Goal: Obtain resource: Download file/media

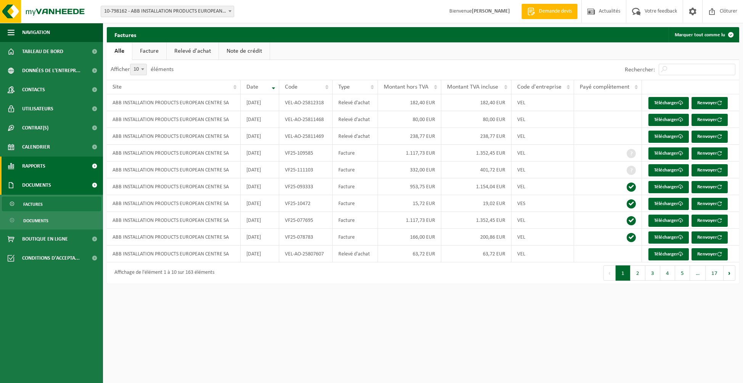
click at [46, 165] on link "Rapports" at bounding box center [51, 165] width 103 height 19
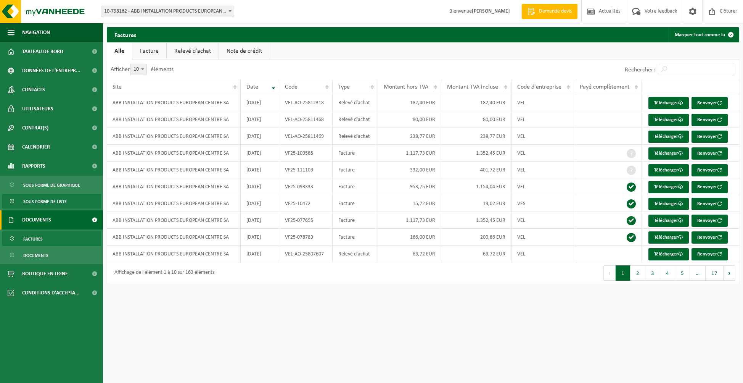
click at [51, 200] on span "Sous forme de liste" at bounding box center [44, 201] width 43 height 14
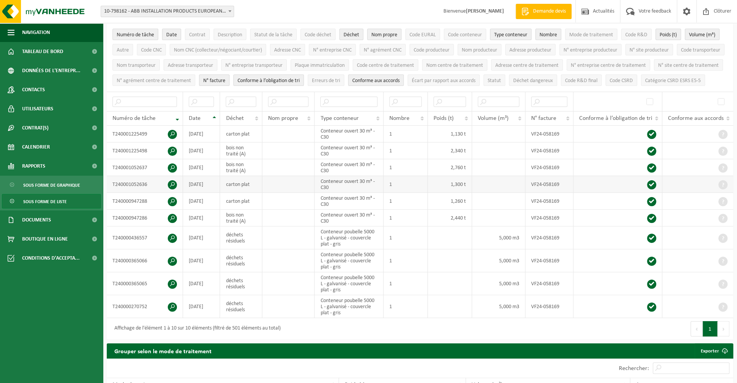
scroll to position [38, 0]
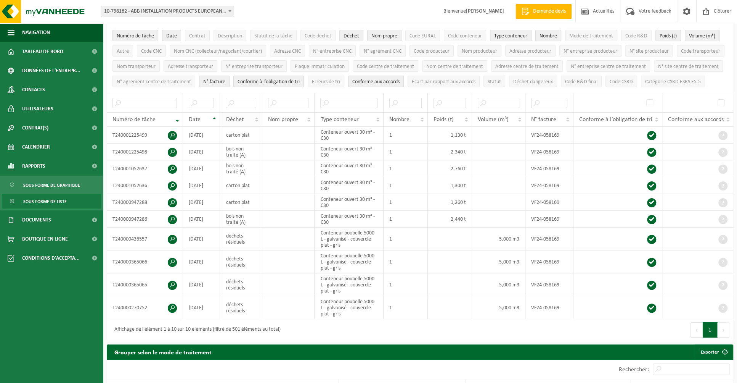
click at [257, 127] on th "Déchet" at bounding box center [241, 119] width 42 height 14
click at [172, 140] on span at bounding box center [172, 135] width 9 height 9
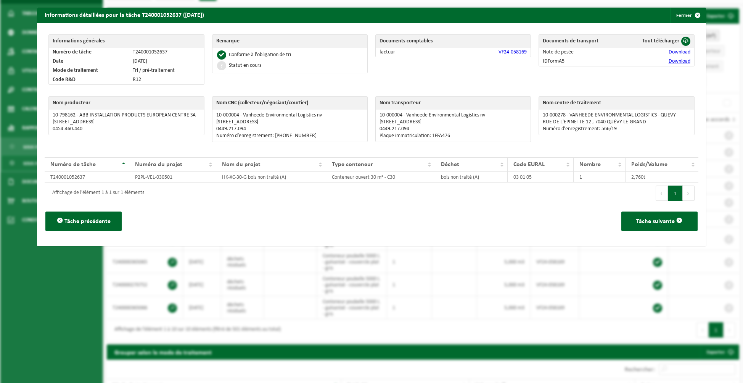
click at [512, 52] on link "VF24-058169" at bounding box center [512, 52] width 28 height 6
click at [670, 52] on link "Download" at bounding box center [680, 52] width 22 height 6
click at [681, 13] on button "Fermer" at bounding box center [687, 15] width 35 height 15
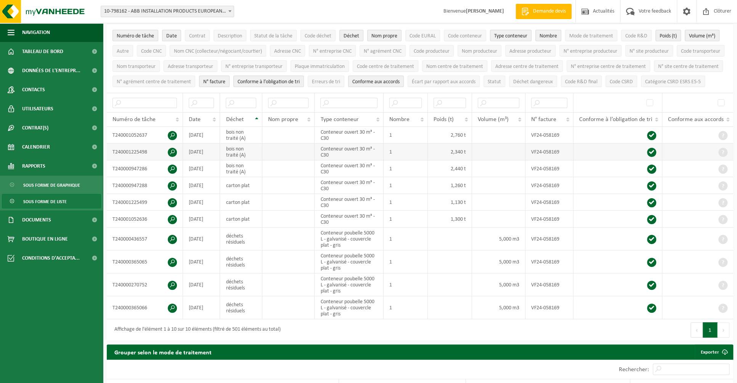
click at [173, 157] on span at bounding box center [172, 152] width 9 height 9
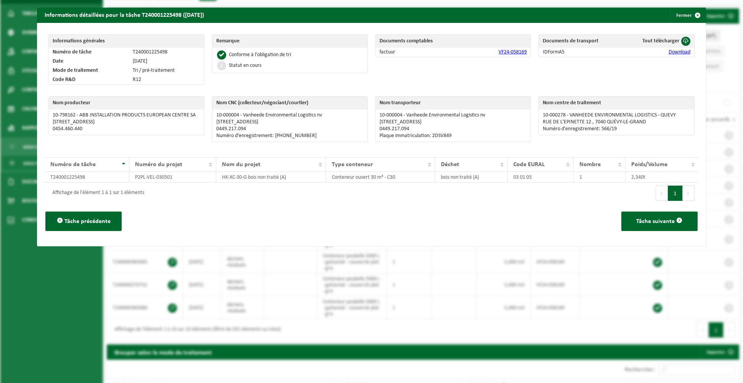
click at [513, 53] on link "VF24-058169" at bounding box center [512, 52] width 28 height 6
click at [669, 54] on link "Download" at bounding box center [680, 52] width 22 height 6
click at [676, 14] on button "Fermer" at bounding box center [687, 15] width 35 height 15
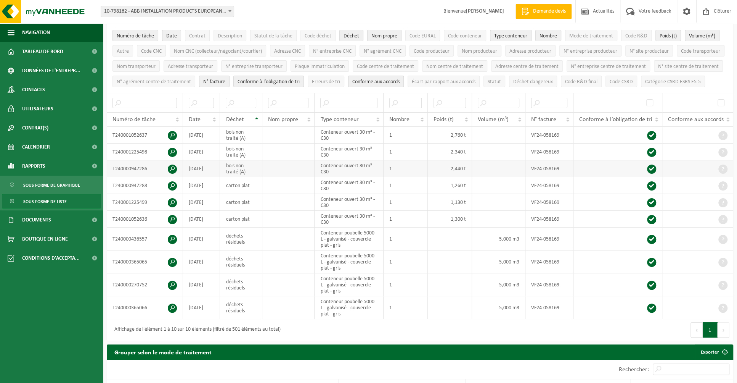
click at [170, 174] on span at bounding box center [172, 168] width 9 height 9
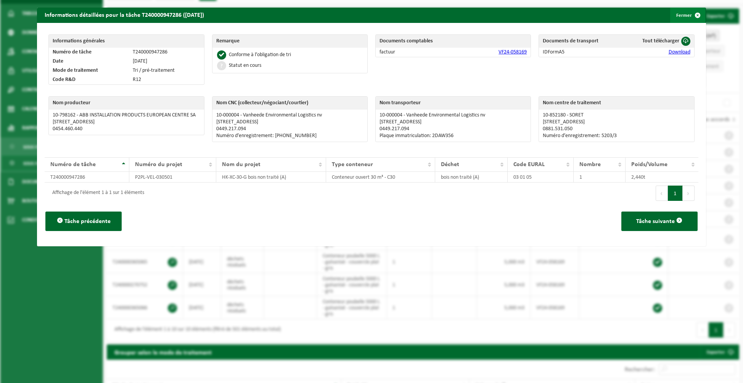
click at [673, 16] on button "Fermer" at bounding box center [687, 15] width 35 height 15
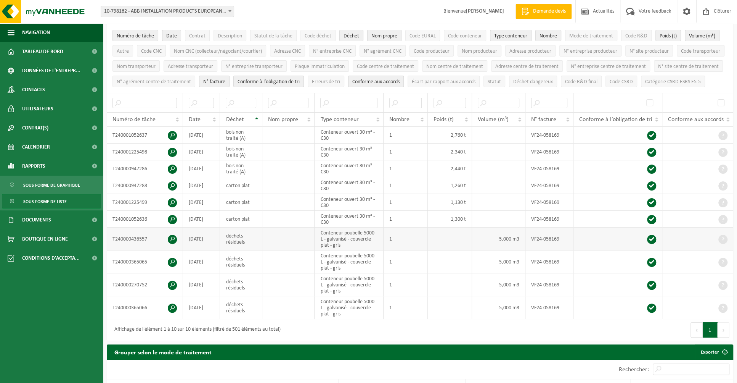
click at [174, 244] on span at bounding box center [172, 239] width 9 height 9
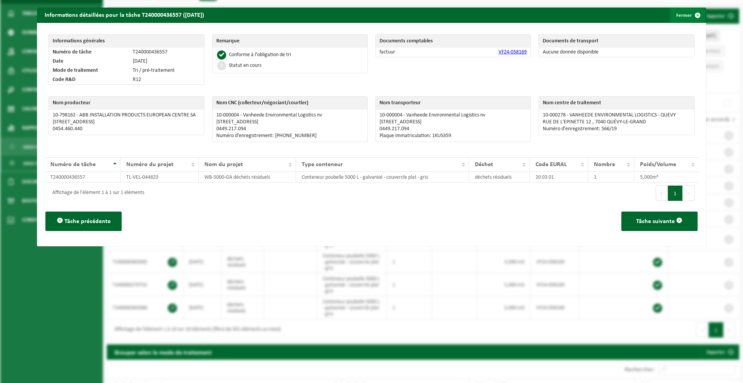
click at [678, 13] on button "Fermer" at bounding box center [687, 15] width 35 height 15
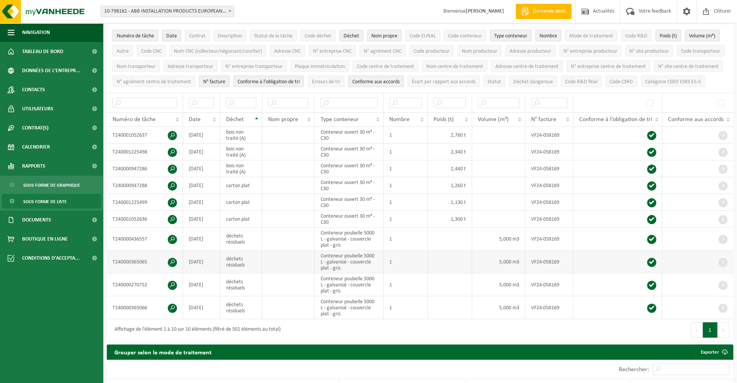
click at [171, 267] on span at bounding box center [172, 261] width 9 height 9
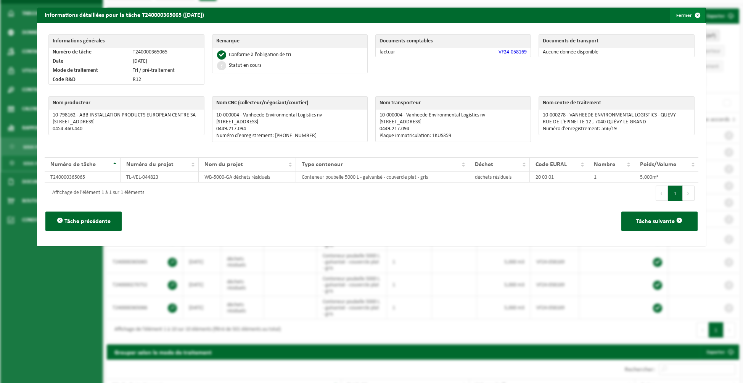
click at [682, 15] on button "Fermer" at bounding box center [687, 15] width 35 height 15
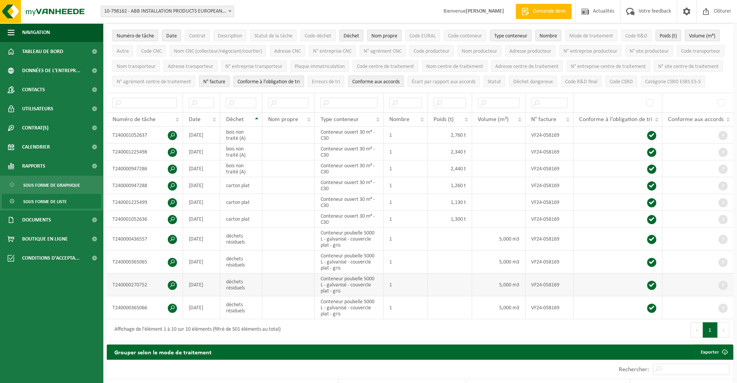
click at [170, 289] on span at bounding box center [172, 284] width 9 height 9
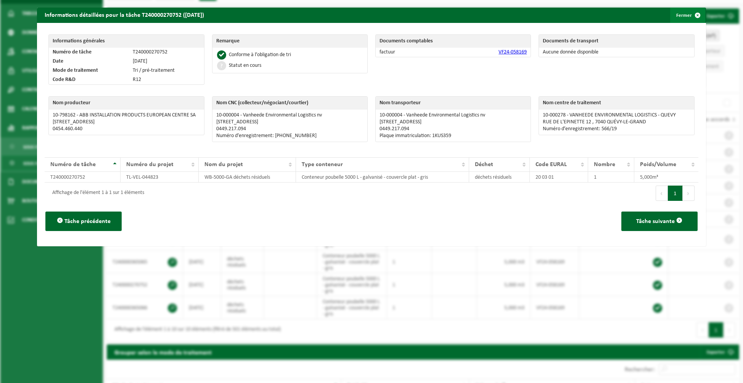
click at [678, 13] on button "Fermer" at bounding box center [687, 15] width 35 height 15
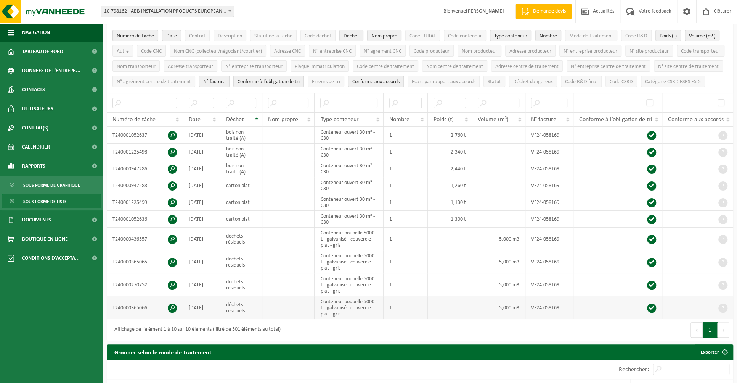
click at [173, 312] on span at bounding box center [172, 307] width 9 height 9
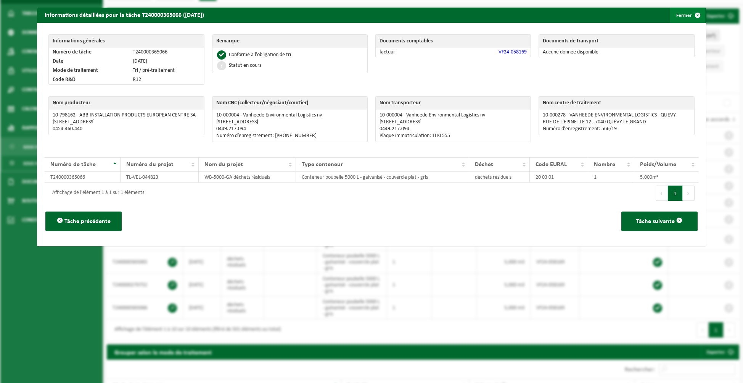
click at [679, 16] on button "Fermer" at bounding box center [687, 15] width 35 height 15
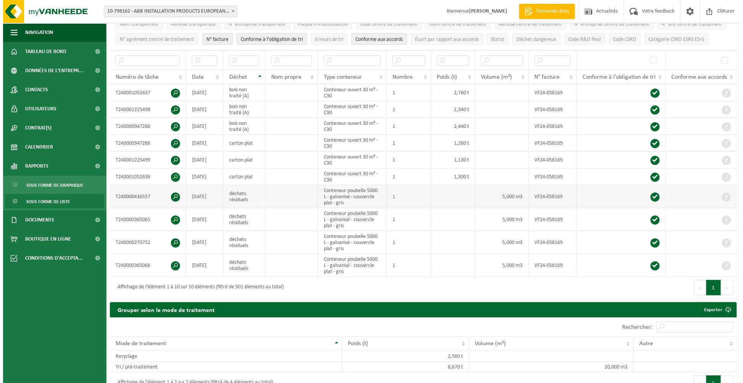
scroll to position [76, 0]
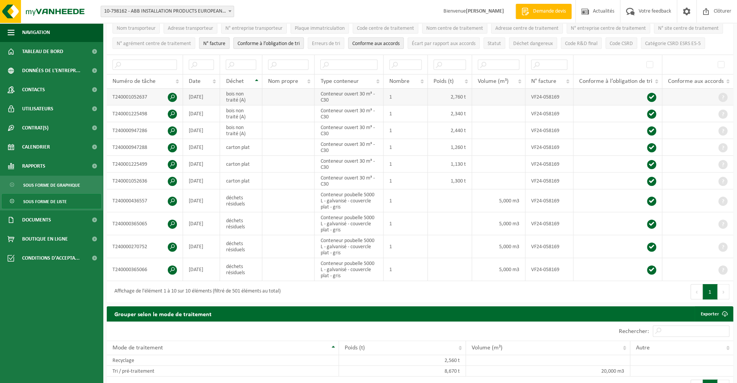
click at [171, 102] on span at bounding box center [172, 97] width 9 height 9
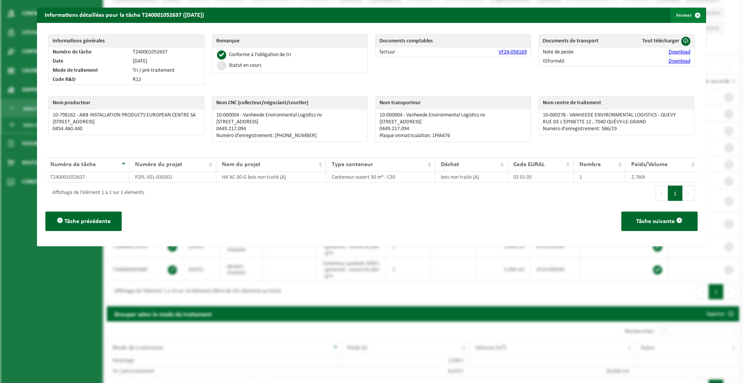
click at [674, 17] on button "Fermer" at bounding box center [687, 15] width 35 height 15
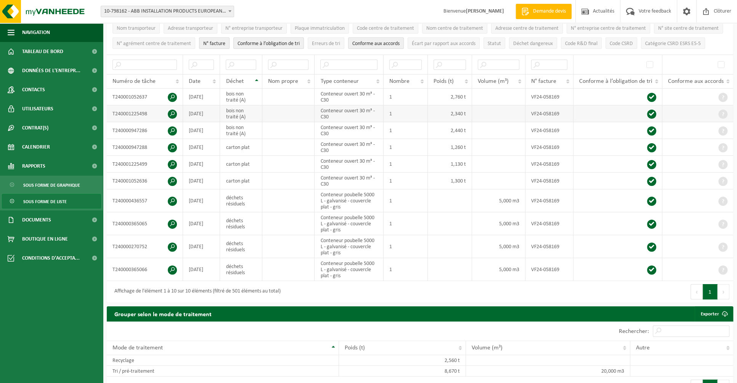
click at [172, 119] on span at bounding box center [172, 113] width 9 height 9
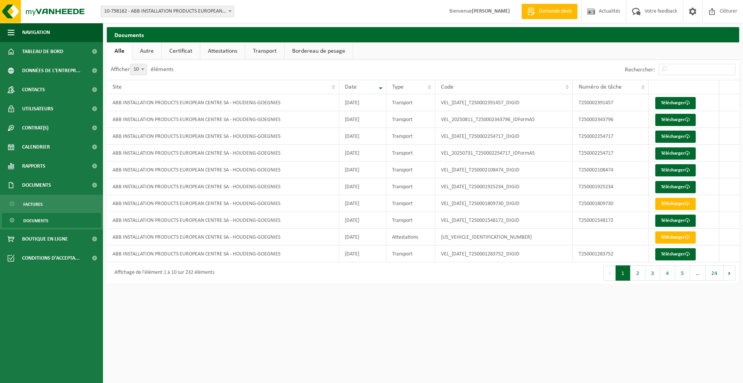
click at [182, 53] on link "Certificat" at bounding box center [181, 51] width 38 height 18
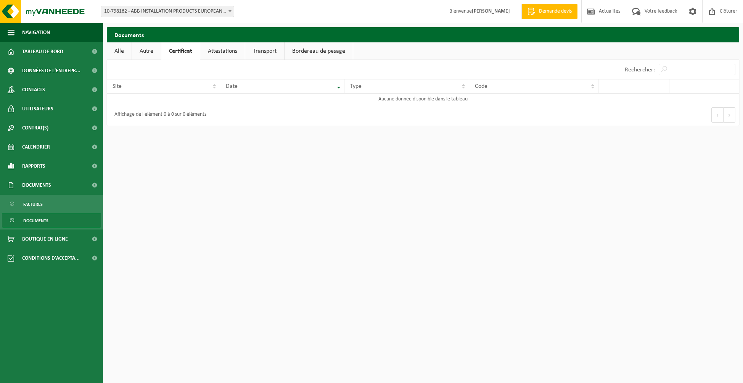
click at [223, 52] on link "Attestations" at bounding box center [222, 51] width 45 height 18
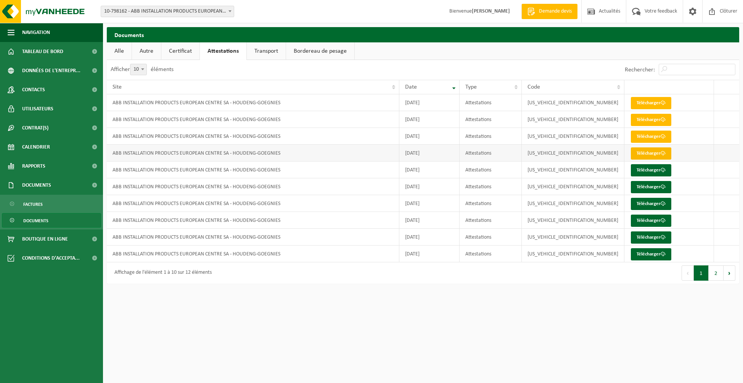
click at [638, 153] on link "Télécharger" at bounding box center [651, 153] width 40 height 12
click at [644, 153] on link "Télécharger" at bounding box center [651, 153] width 40 height 12
click at [145, 51] on link "Autre" at bounding box center [146, 51] width 29 height 18
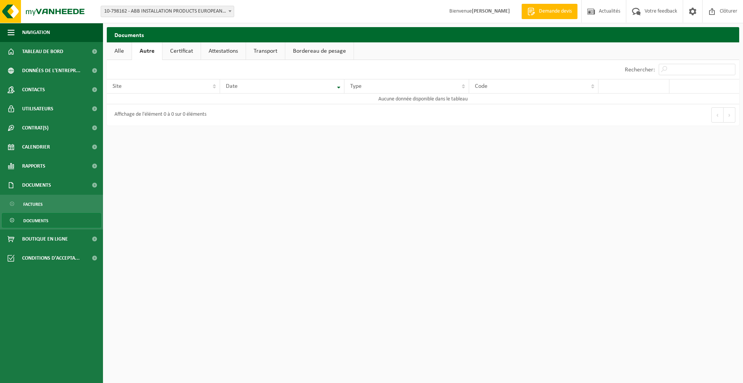
click at [179, 49] on link "Certificat" at bounding box center [181, 51] width 38 height 18
click at [227, 50] on link "Attestations" at bounding box center [222, 51] width 45 height 18
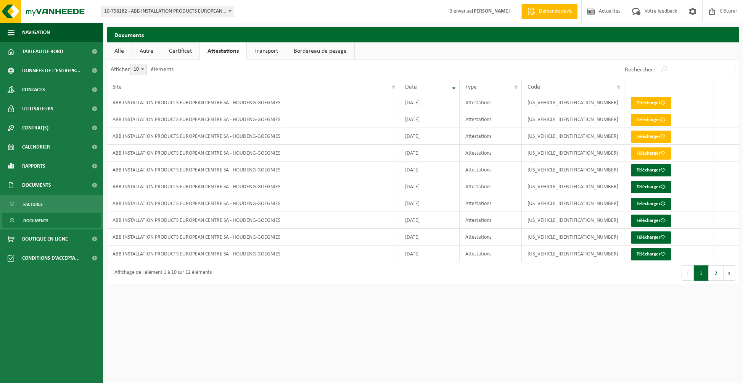
click at [257, 50] on link "Transport" at bounding box center [266, 51] width 39 height 18
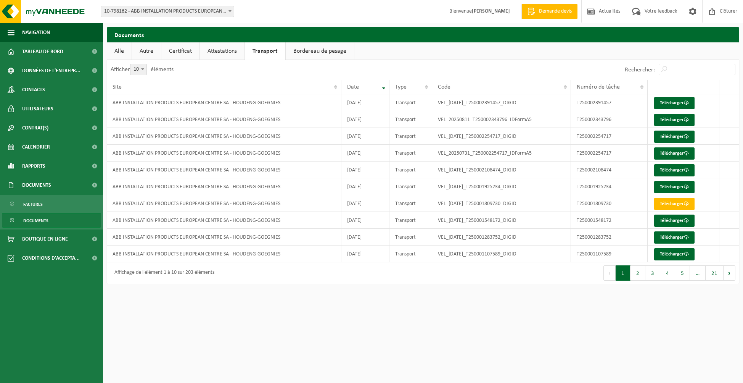
click at [304, 50] on link "Bordereau de pesage" at bounding box center [320, 51] width 68 height 18
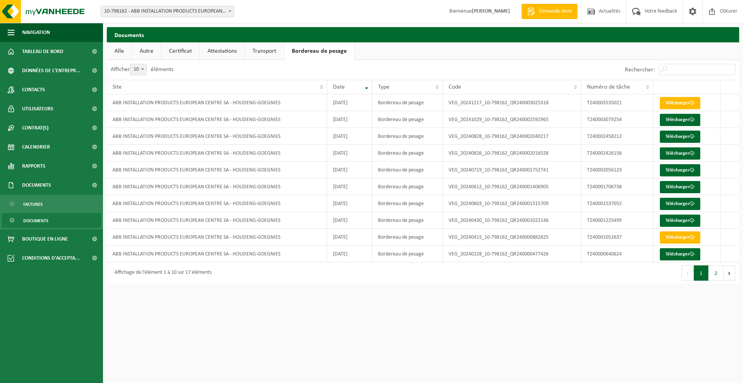
click at [260, 51] on link "Transport" at bounding box center [264, 51] width 39 height 18
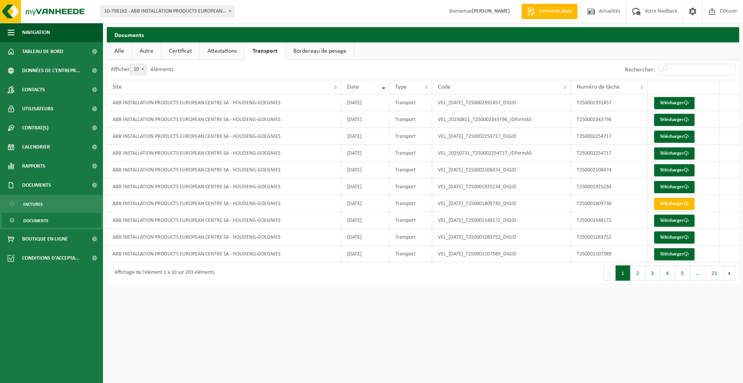
click at [215, 50] on link "Attestations" at bounding box center [222, 51] width 45 height 18
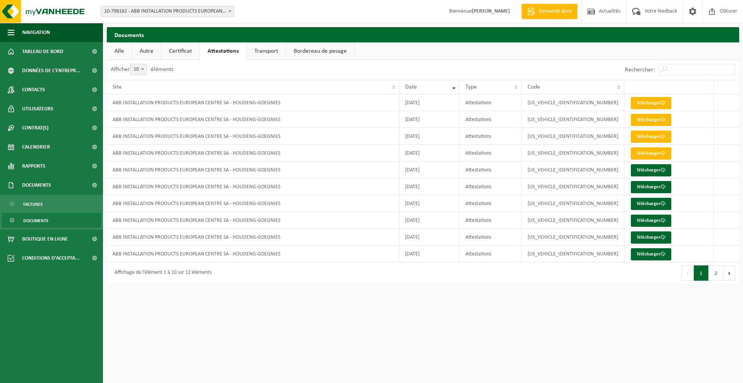
click at [184, 52] on link "Certificat" at bounding box center [180, 51] width 38 height 18
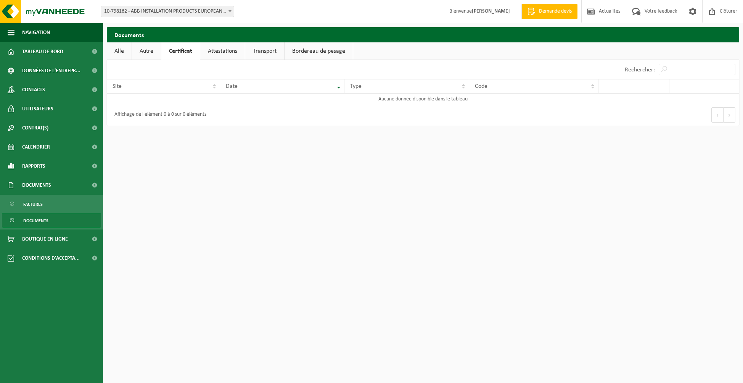
click at [152, 55] on link "Autre" at bounding box center [146, 51] width 29 height 18
click at [118, 53] on link "Alle" at bounding box center [119, 51] width 25 height 18
